Goal: Task Accomplishment & Management: Use online tool/utility

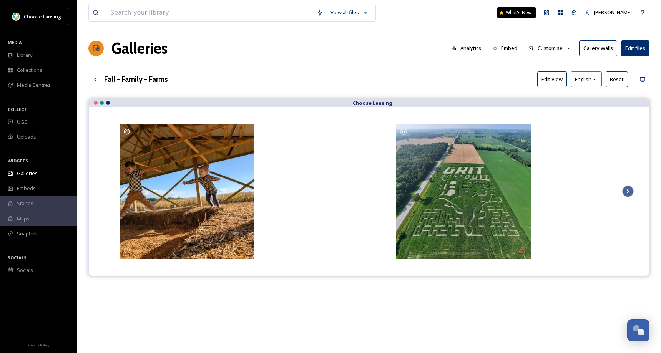
scroll to position [21, 0]
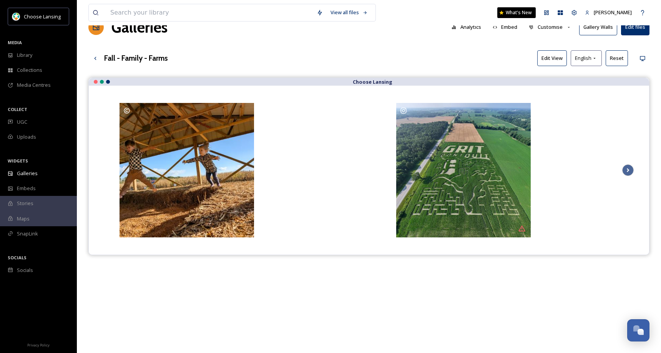
click at [282, 46] on div "View all files What's New [PERSON_NAME] Galleries Analytics Embed Customise Gal…" at bounding box center [369, 211] width 584 height 464
click at [288, 52] on div "Fall - Family - Farms Edit View English Reset" at bounding box center [368, 58] width 561 height 16
click at [98, 59] on icon at bounding box center [95, 58] width 6 height 6
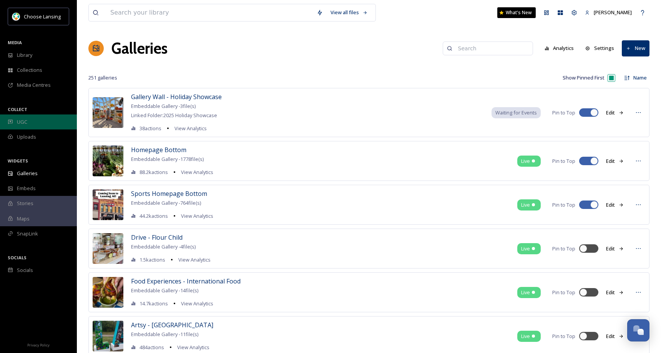
click at [24, 122] on span "UGC" at bounding box center [22, 121] width 10 height 7
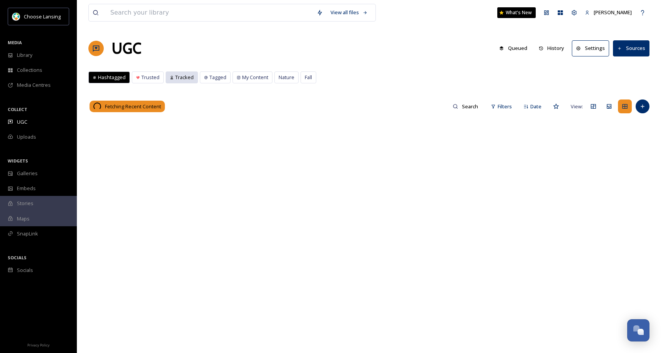
click at [188, 80] on span "Tracked" at bounding box center [184, 77] width 18 height 7
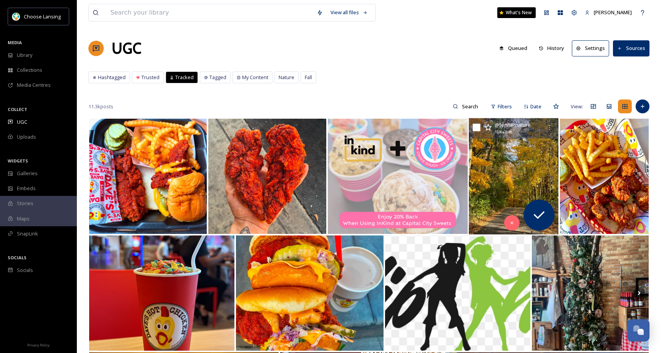
click at [479, 128] on input "checkbox" at bounding box center [477, 128] width 8 height 8
checkbox input "true"
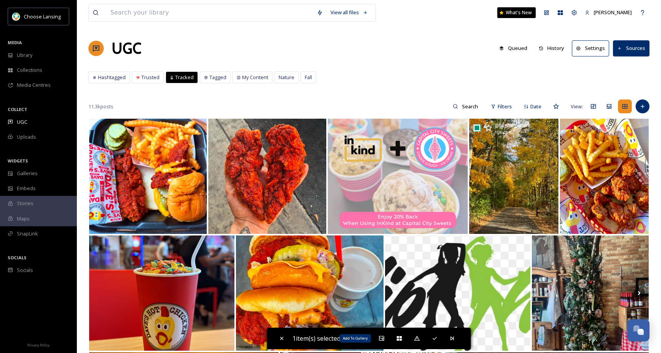
drag, startPoint x: 383, startPoint y: 336, endPoint x: 386, endPoint y: 330, distance: 6.9
click at [383, 336] on icon at bounding box center [381, 338] width 5 height 5
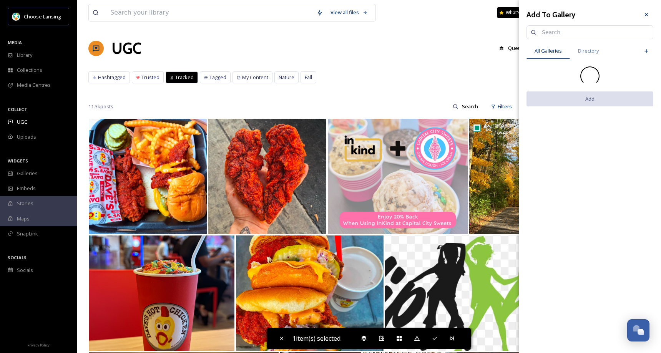
click at [552, 33] on input at bounding box center [593, 32] width 111 height 15
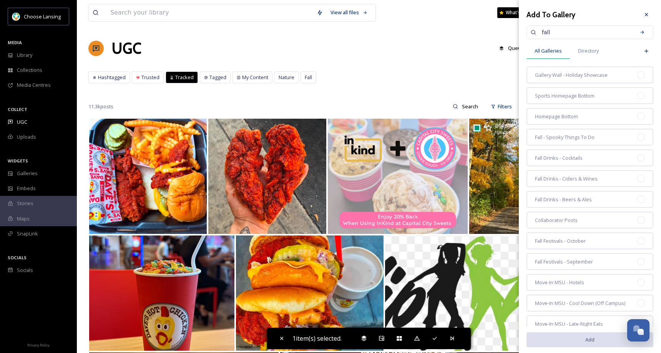
type input "fall"
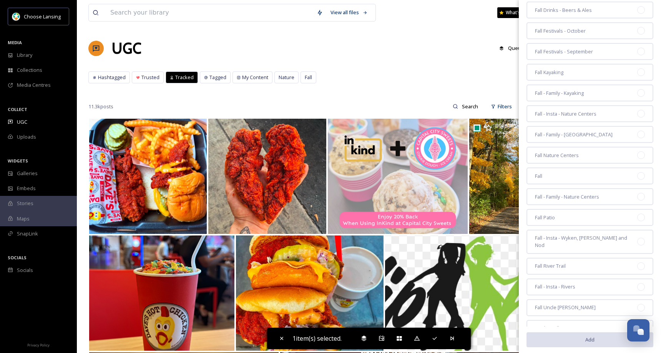
scroll to position [126, 0]
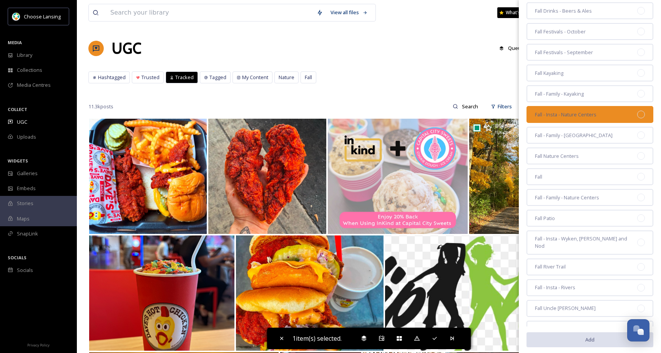
click at [637, 115] on div at bounding box center [641, 115] width 8 height 8
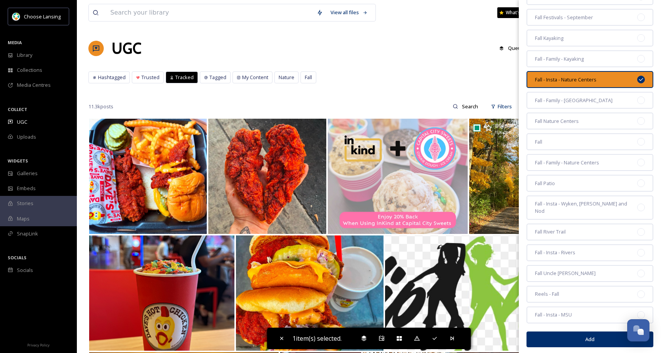
scroll to position [161, 0]
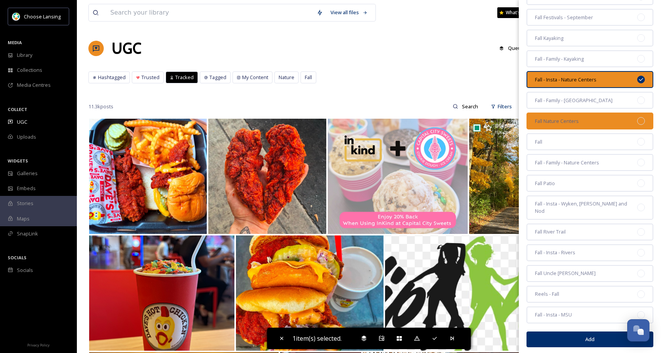
click at [637, 120] on div at bounding box center [641, 121] width 8 height 8
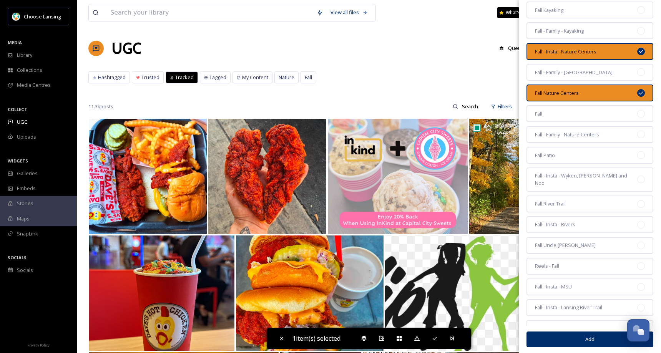
scroll to position [191, 0]
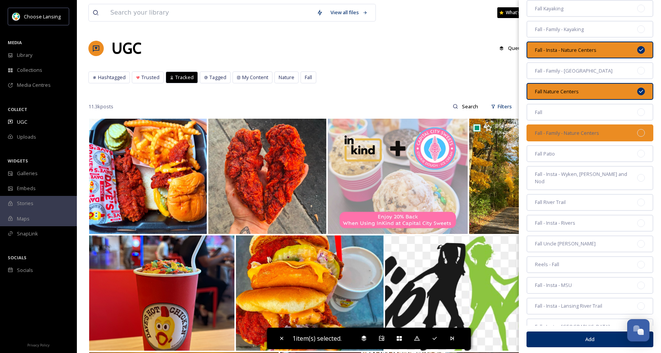
drag, startPoint x: 635, startPoint y: 134, endPoint x: 644, endPoint y: 133, distance: 8.9
click at [637, 134] on div at bounding box center [641, 133] width 8 height 8
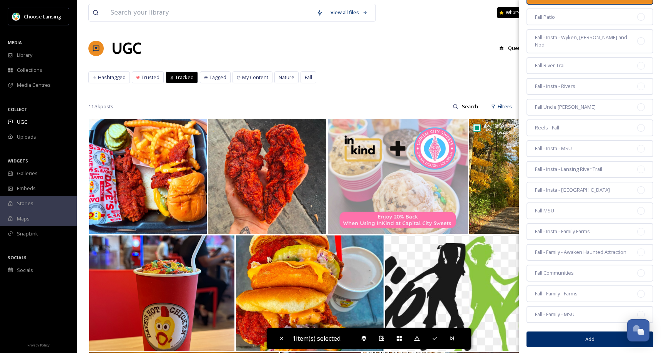
scroll to position [329, 0]
click at [577, 331] on button "Add" at bounding box center [590, 339] width 127 height 16
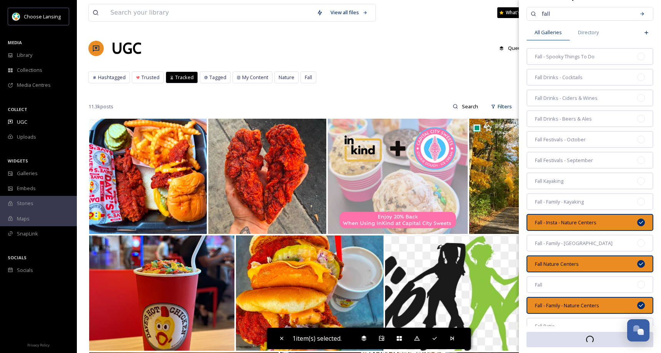
scroll to position [0, 0]
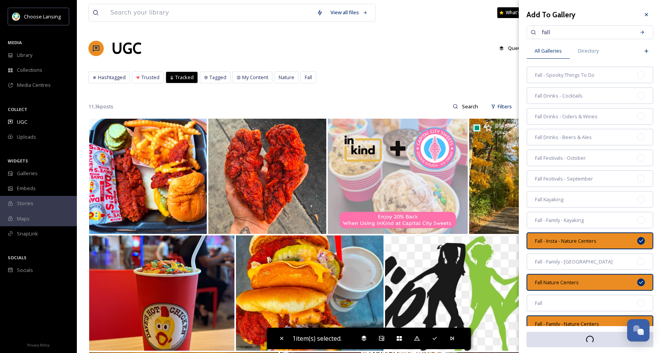
click at [644, 15] on icon at bounding box center [647, 15] width 6 height 6
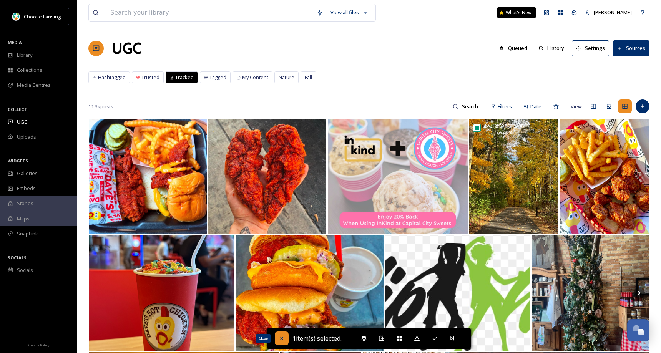
drag, startPoint x: 280, startPoint y: 339, endPoint x: 353, endPoint y: 283, distance: 91.7
click at [280, 339] on icon at bounding box center [281, 338] width 3 height 3
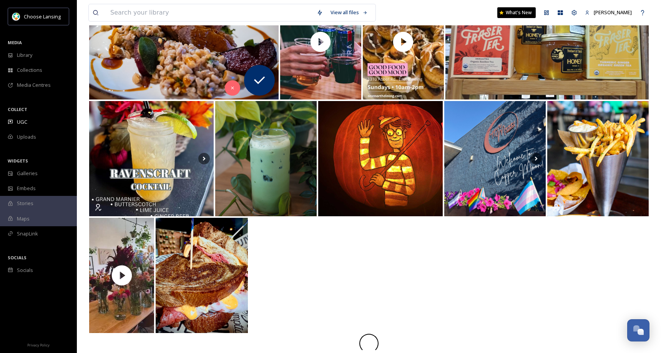
scroll to position [368, 0]
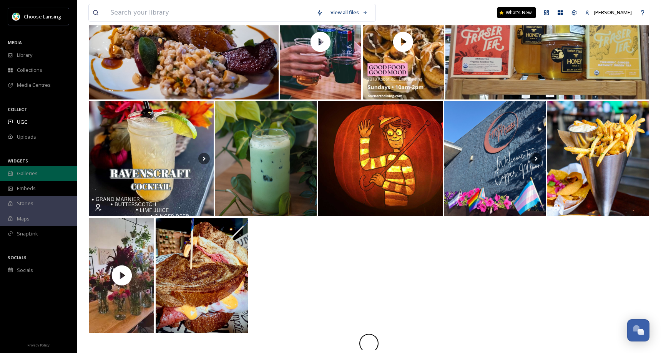
click at [37, 176] on span "Galleries" at bounding box center [27, 173] width 21 height 7
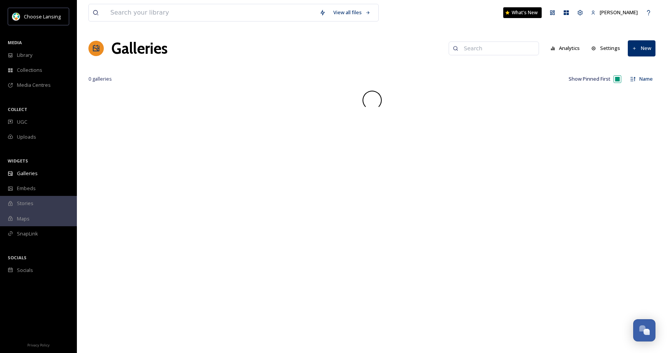
click at [501, 48] on input at bounding box center [497, 48] width 75 height 15
type input "fall"
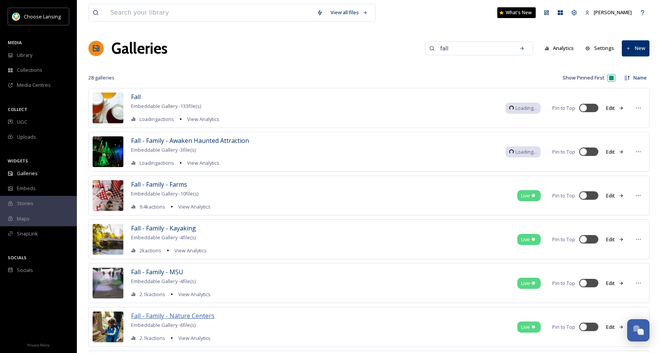
click at [200, 316] on span "Fall - Family - Nature Centers" at bounding box center [172, 316] width 83 height 8
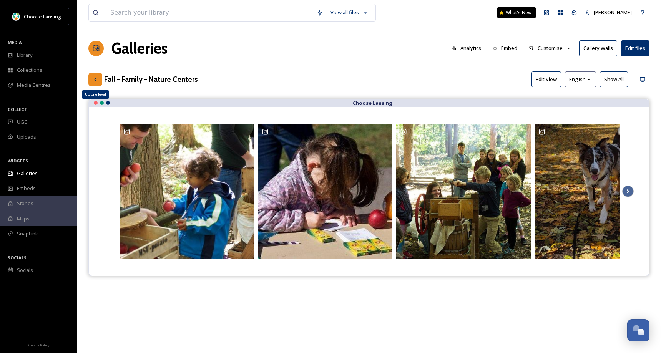
click at [98, 81] on icon at bounding box center [95, 80] width 6 height 6
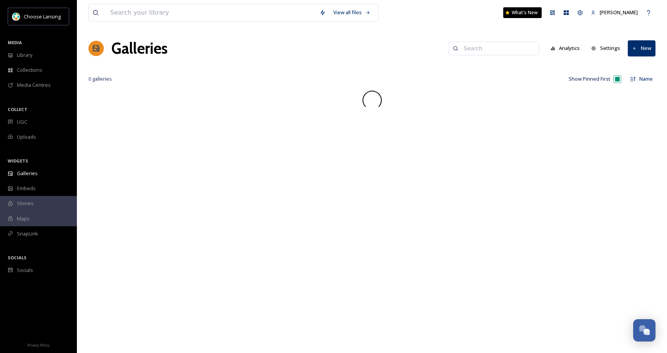
click at [477, 50] on input at bounding box center [497, 48] width 75 height 15
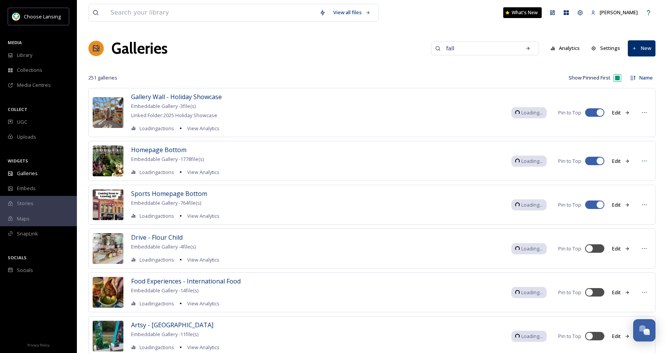
type input "fall"
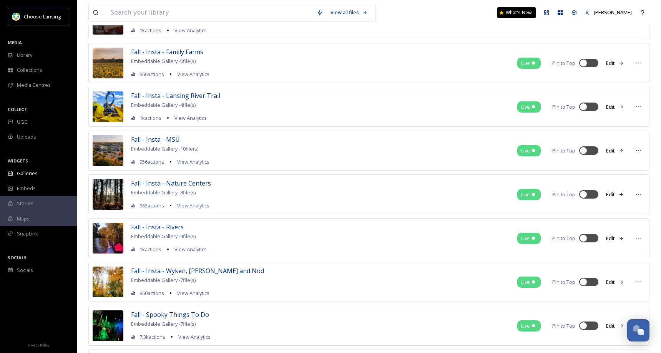
scroll to position [397, 0]
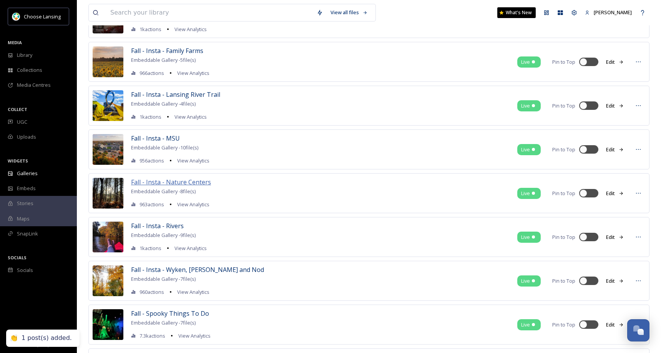
click at [163, 183] on span "Fall - Insta - Nature Centers" at bounding box center [171, 182] width 80 height 8
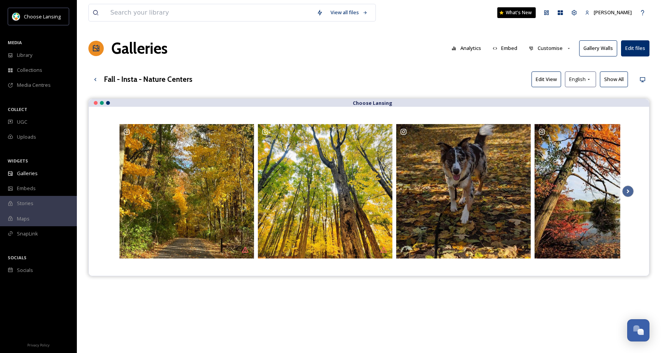
click at [558, 48] on button "Customise" at bounding box center [550, 48] width 50 height 15
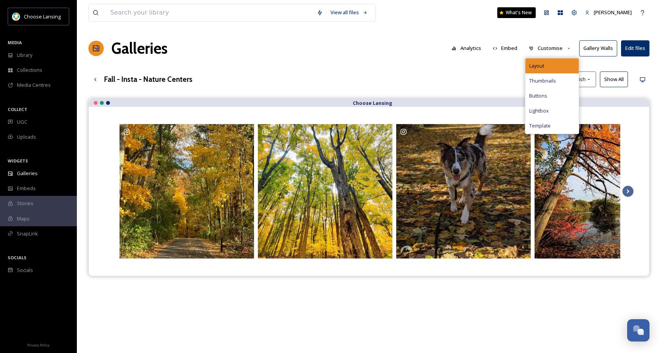
click at [557, 65] on div "Layout" at bounding box center [552, 65] width 53 height 15
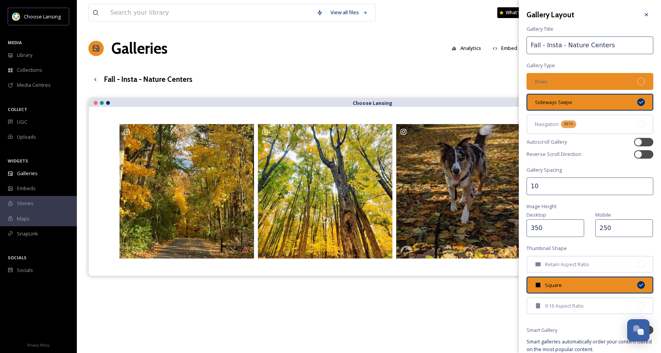
click at [609, 82] on div "Rows" at bounding box center [590, 81] width 127 height 17
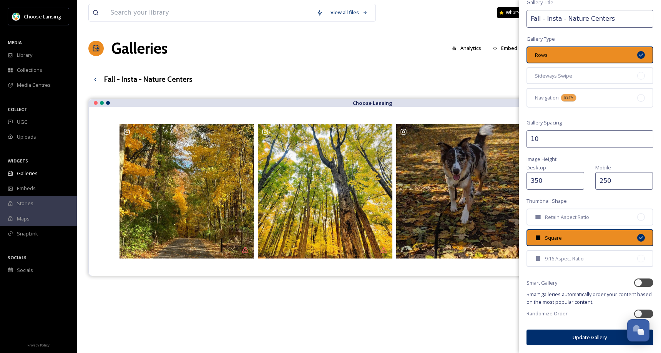
click at [584, 339] on button "Update Gallery" at bounding box center [590, 338] width 127 height 16
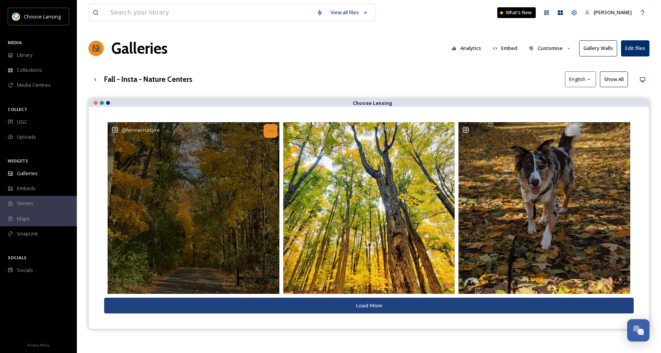
click at [269, 135] on div "Opens media popup. Media description: fennernature-6392560.jpg." at bounding box center [271, 131] width 14 height 14
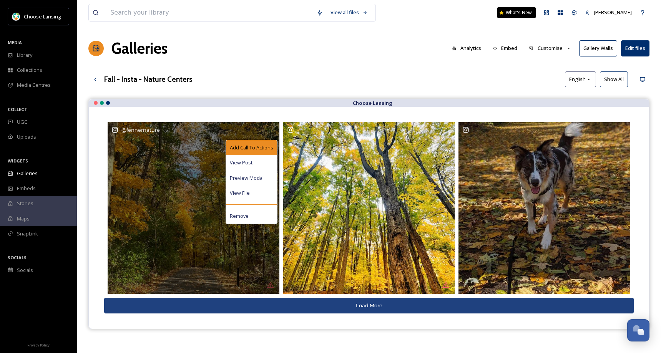
click at [261, 149] on span "Add Call To Actions" at bounding box center [251, 147] width 43 height 7
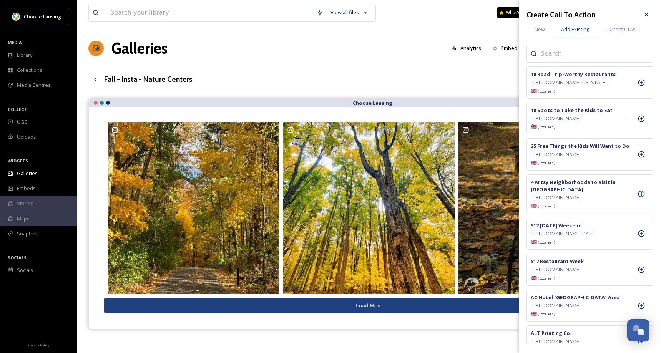
click at [555, 53] on input at bounding box center [579, 53] width 77 height 9
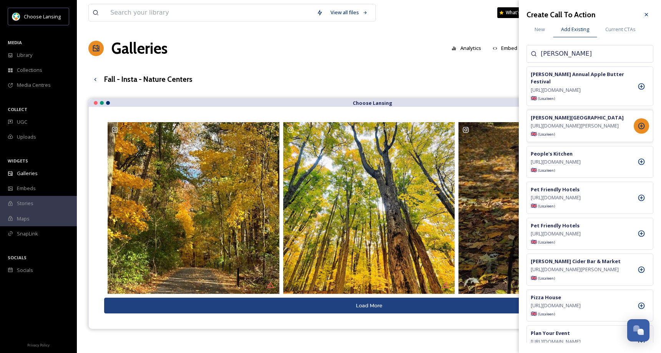
type input "[PERSON_NAME]"
click at [643, 129] on icon at bounding box center [642, 126] width 8 height 8
click at [647, 10] on div at bounding box center [647, 15] width 14 height 14
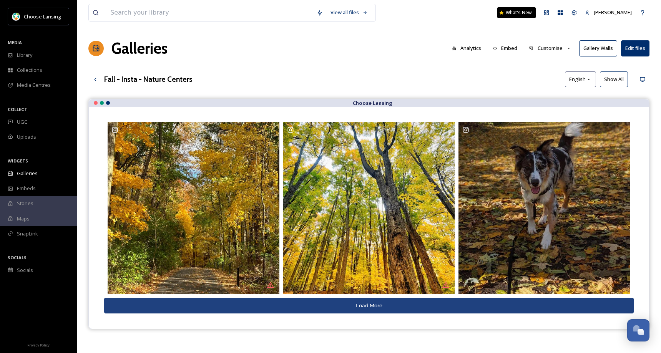
click at [612, 77] on button "Show All" at bounding box center [614, 80] width 28 height 16
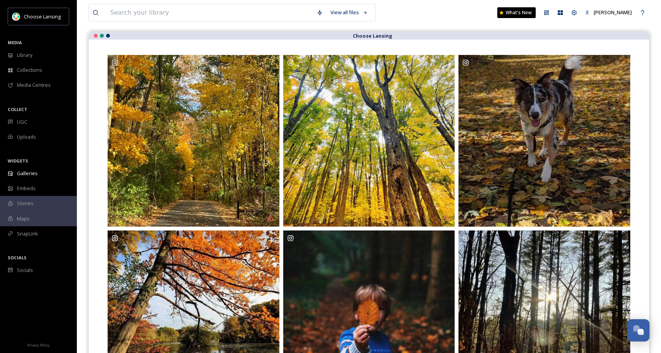
scroll to position [66, 0]
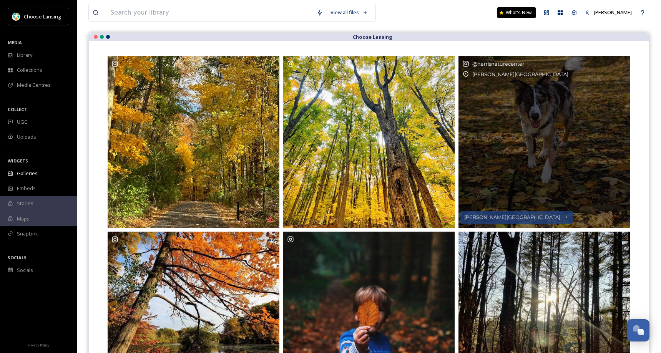
drag, startPoint x: 571, startPoint y: 143, endPoint x: 562, endPoint y: 143, distance: 9.2
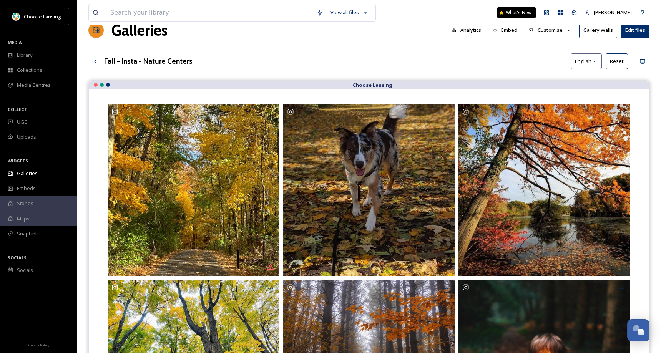
scroll to position [0, 0]
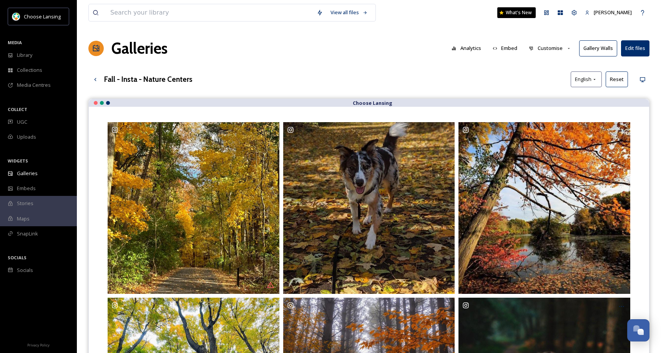
click at [593, 47] on button "Gallery Walls" at bounding box center [598, 48] width 38 height 16
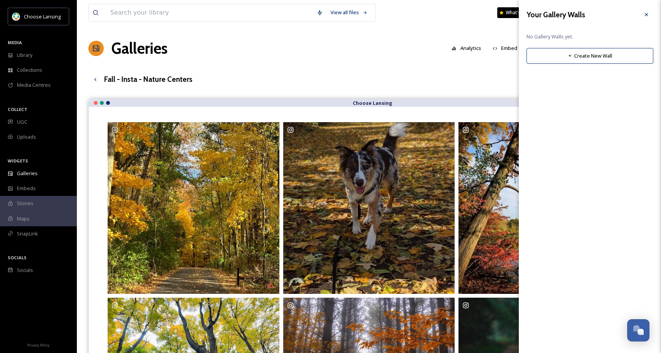
drag, startPoint x: 650, startPoint y: 14, endPoint x: 647, endPoint y: 18, distance: 5.5
click at [650, 14] on div at bounding box center [647, 15] width 14 height 14
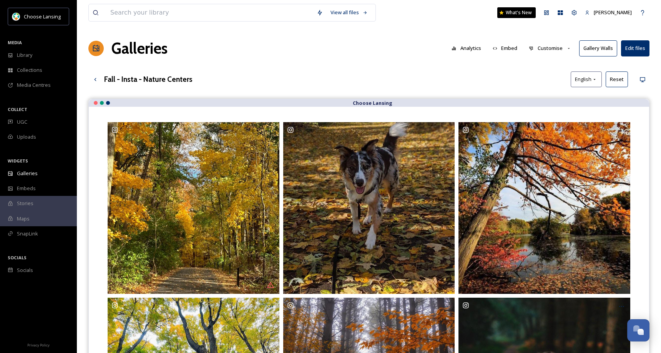
drag, startPoint x: 560, startPoint y: 51, endPoint x: 560, endPoint y: 56, distance: 5.4
click at [560, 51] on button "Customise" at bounding box center [550, 48] width 50 height 15
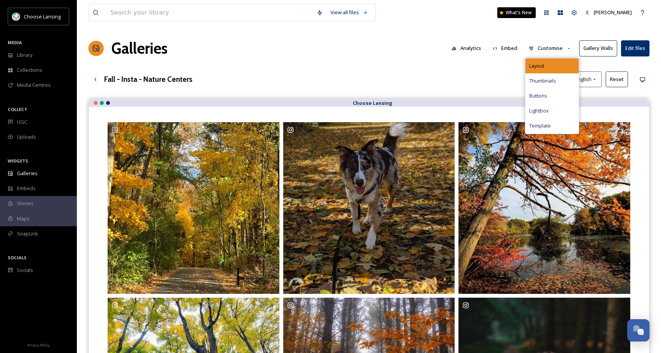
click at [557, 66] on div "Layout" at bounding box center [552, 65] width 53 height 15
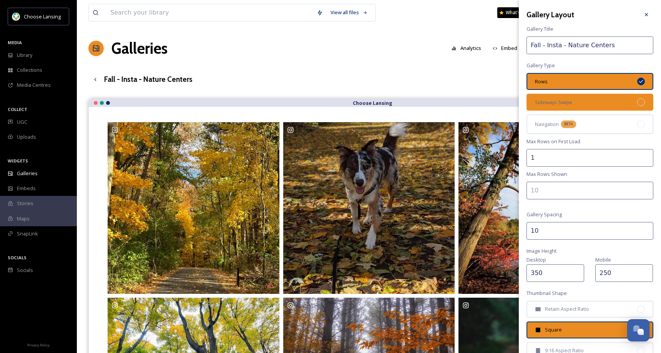
drag, startPoint x: 590, startPoint y: 100, endPoint x: 606, endPoint y: 98, distance: 16.7
click at [590, 100] on div "Sideways Swipe" at bounding box center [590, 102] width 127 height 17
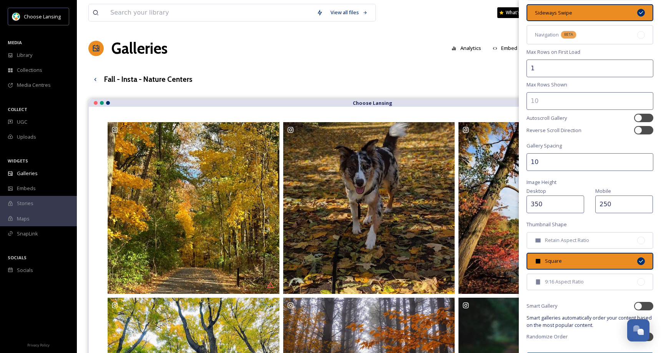
scroll to position [113, 0]
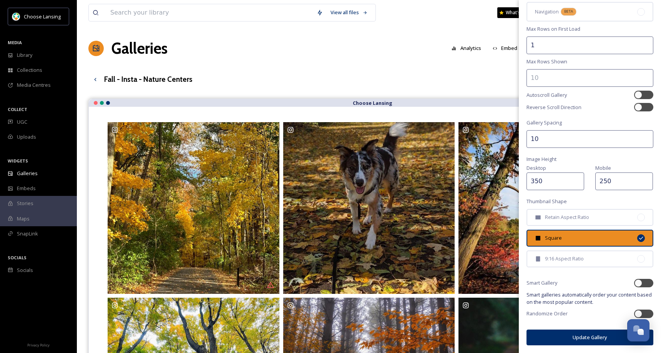
drag, startPoint x: 547, startPoint y: 338, endPoint x: 541, endPoint y: 331, distance: 9.5
click at [547, 338] on button "Update Gallery" at bounding box center [590, 338] width 127 height 16
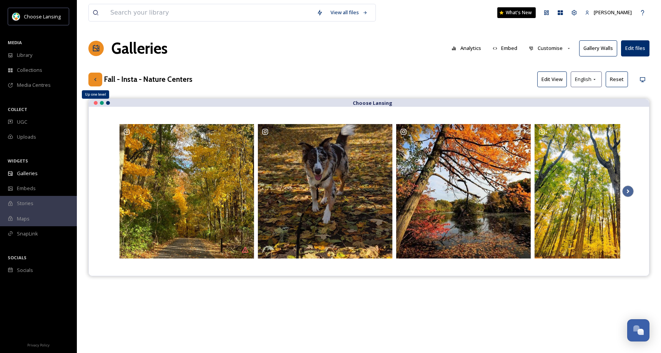
click at [96, 80] on icon at bounding box center [95, 79] width 2 height 3
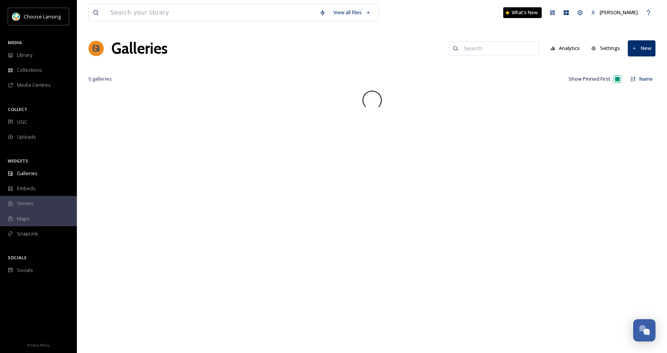
click at [481, 50] on input at bounding box center [497, 48] width 75 height 15
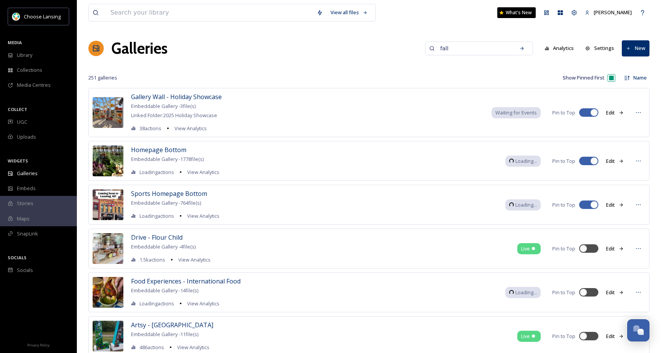
type input "fall"
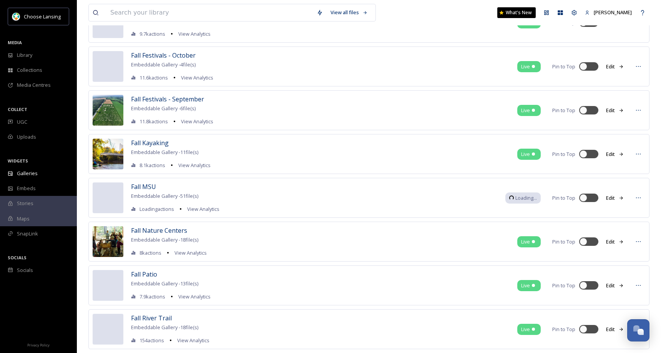
scroll to position [876, 0]
